Goal: Task Accomplishment & Management: Use online tool/utility

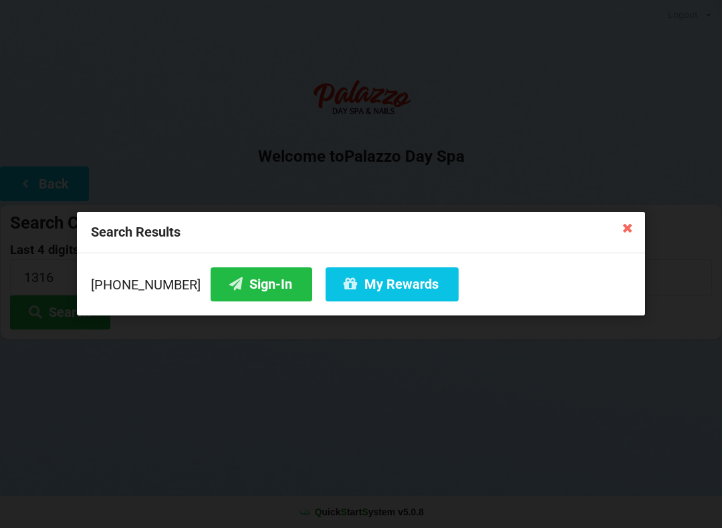
click at [242, 292] on button "Sign-In" at bounding box center [262, 284] width 102 height 34
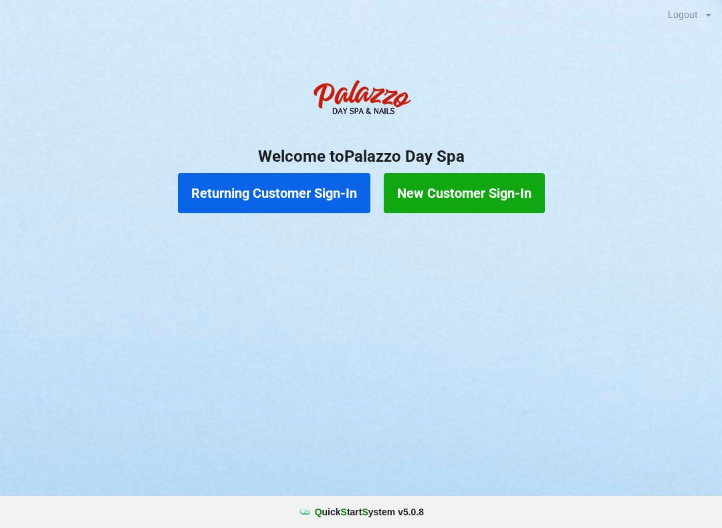
click at [265, 204] on button "Returning Customer Sign-In" at bounding box center [274, 193] width 193 height 40
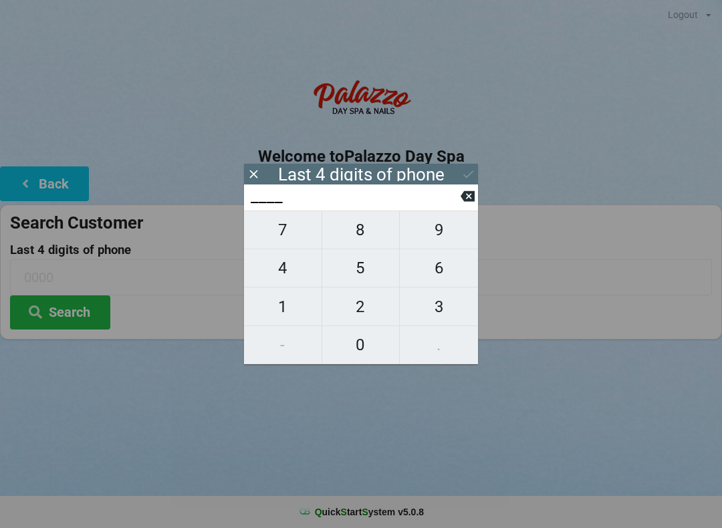
click at [360, 282] on span "5" at bounding box center [361, 268] width 78 height 28
type input "5___"
click at [354, 273] on span "5" at bounding box center [361, 268] width 78 height 28
type input "55__"
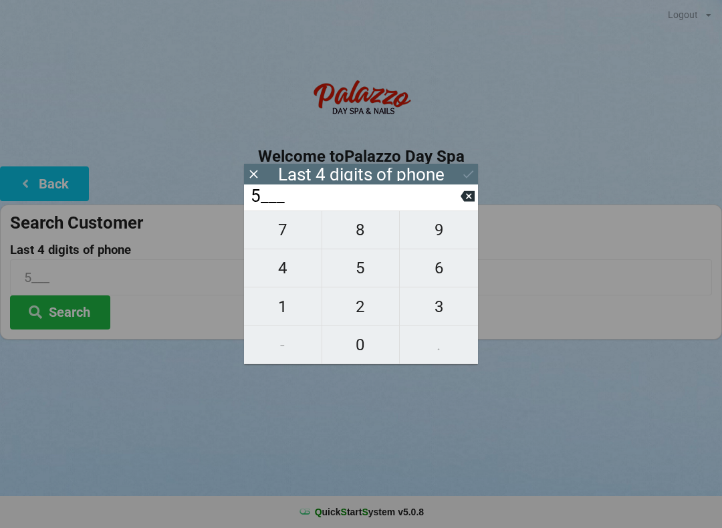
type input "55__"
click at [442, 234] on span "9" at bounding box center [439, 230] width 78 height 28
type input "559_"
click at [358, 312] on span "2" at bounding box center [361, 307] width 78 height 28
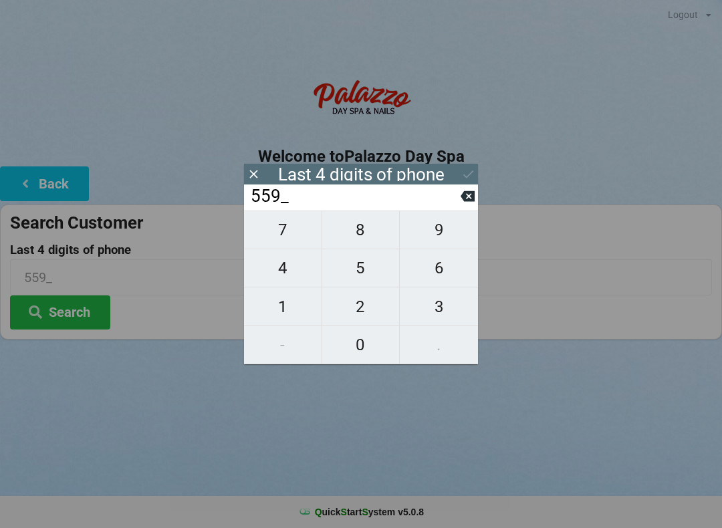
type input "5592"
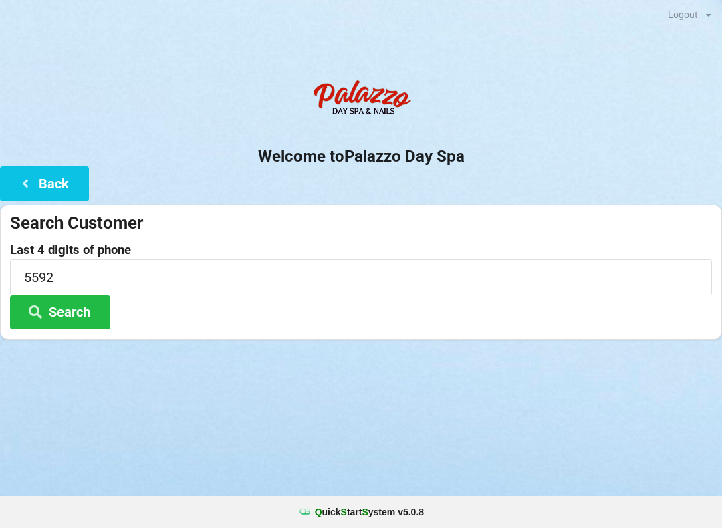
click at [145, 429] on div "Logout Logout Sign-In Welcome to Palazzo Day Spa Back Search Customer Last 4 di…" at bounding box center [361, 264] width 722 height 528
click at [64, 316] on button "Search" at bounding box center [60, 313] width 100 height 34
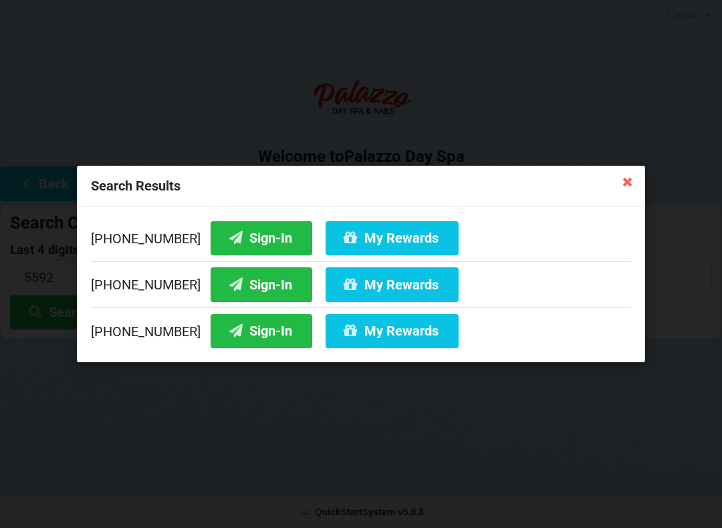
click at [227, 286] on button "Sign-In" at bounding box center [262, 284] width 102 height 34
